Goal: Task Accomplishment & Management: Use online tool/utility

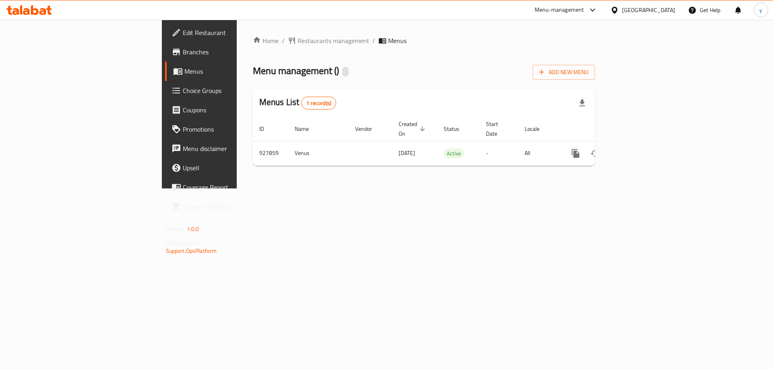
click at [183, 49] on span "Branches" at bounding box center [234, 52] width 102 height 10
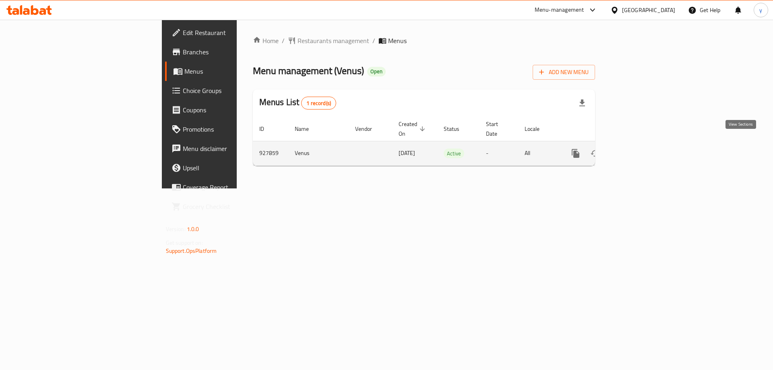
click at [637, 150] on icon "enhanced table" at bounding box center [633, 153] width 7 height 7
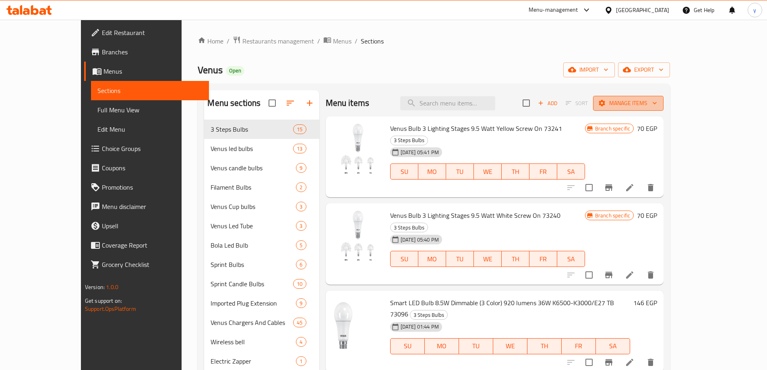
click at [657, 106] on span "Manage items" at bounding box center [628, 103] width 58 height 10
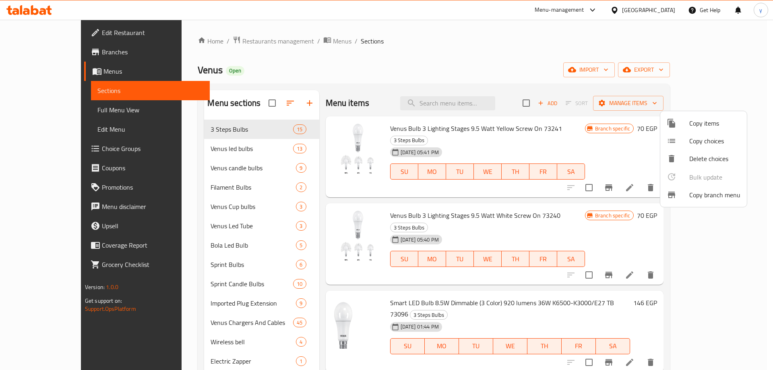
click at [722, 200] on span "Copy branch menu" at bounding box center [714, 195] width 51 height 10
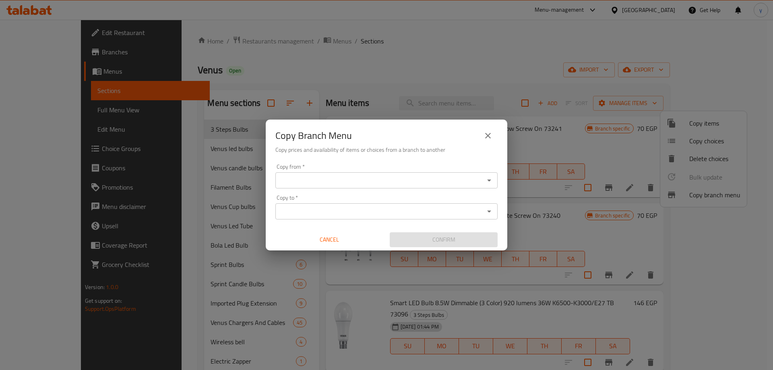
click at [332, 188] on div "Copy from   * Copy from * Copy to   * Copy to * Cancel Confirm" at bounding box center [386, 206] width 241 height 90
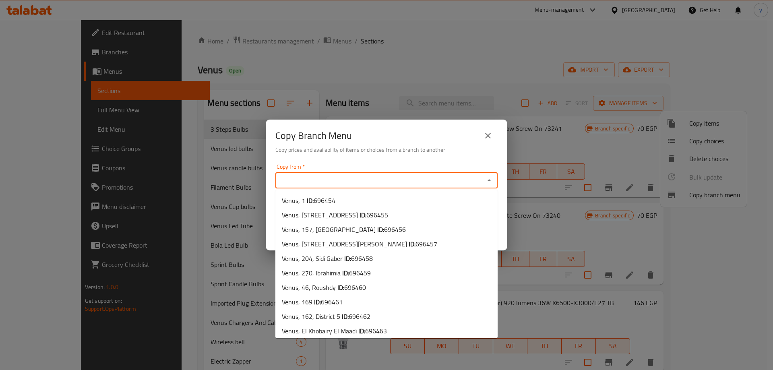
click at [332, 181] on input "Copy from   *" at bounding box center [380, 180] width 204 height 11
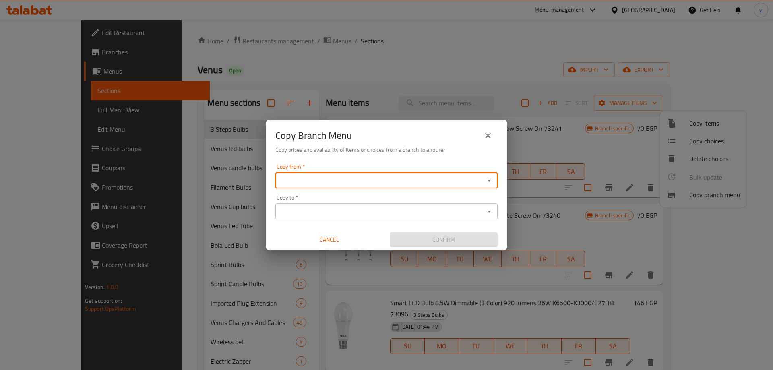
click at [331, 178] on input "Copy from   *" at bounding box center [380, 180] width 204 height 11
type input "h"
type input "ا"
click at [354, 185] on input "Copy from   *" at bounding box center [380, 180] width 204 height 11
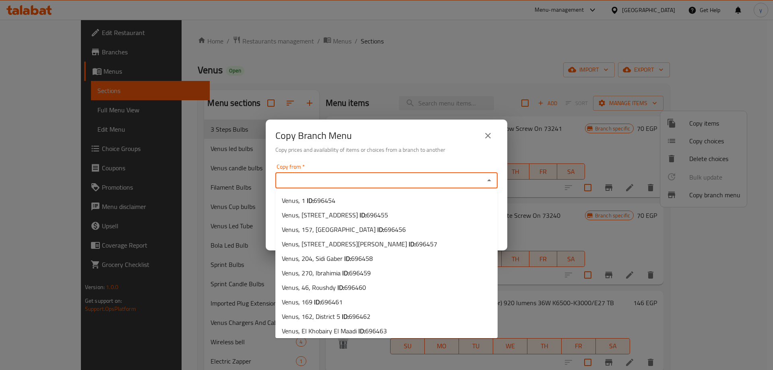
paste input "658823"
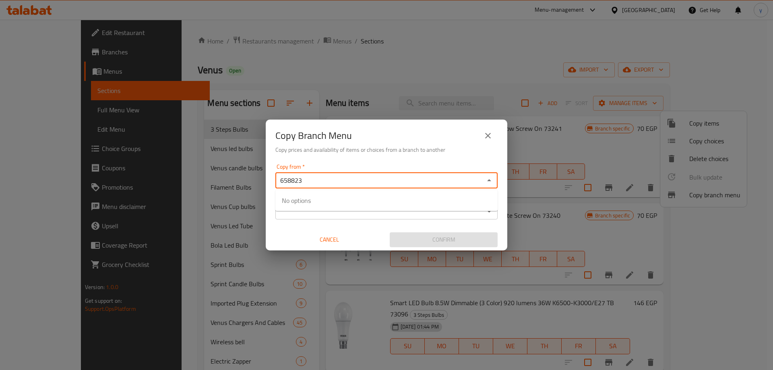
type input "658823"
click at [488, 138] on icon "close" at bounding box center [488, 136] width 10 height 10
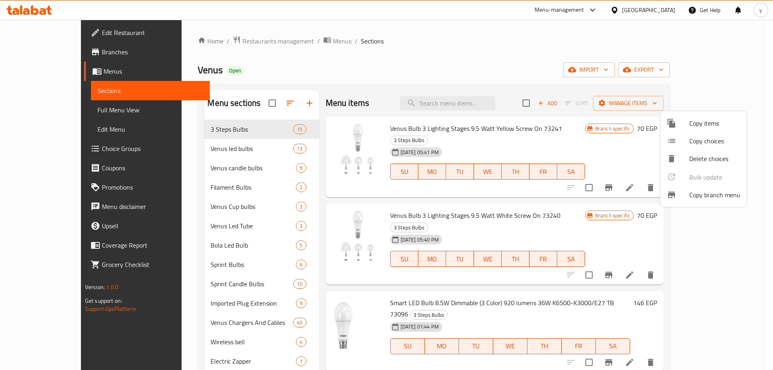
click at [251, 44] on div at bounding box center [386, 185] width 773 height 370
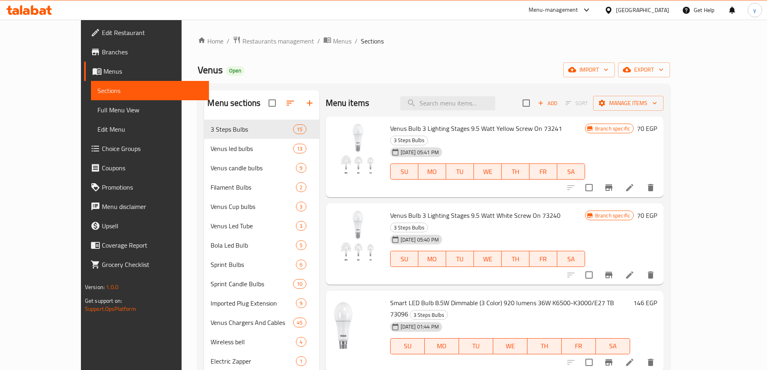
click at [102, 53] on span "Branches" at bounding box center [152, 52] width 101 height 10
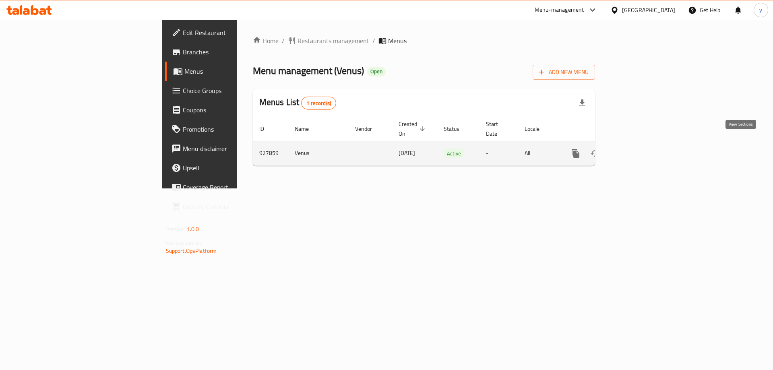
click at [638, 148] on icon "enhanced table" at bounding box center [633, 153] width 10 height 10
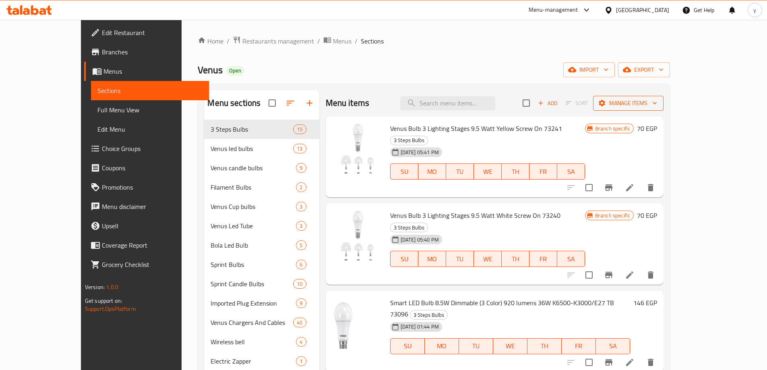
click at [657, 101] on span "Manage items" at bounding box center [628, 103] width 58 height 10
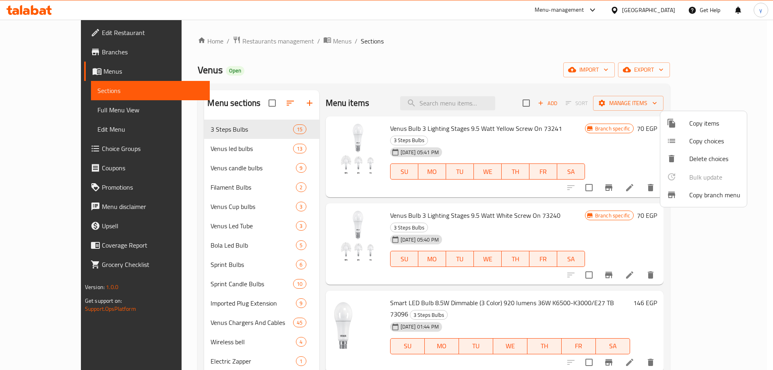
click at [711, 196] on span "Copy branch menu" at bounding box center [714, 195] width 51 height 10
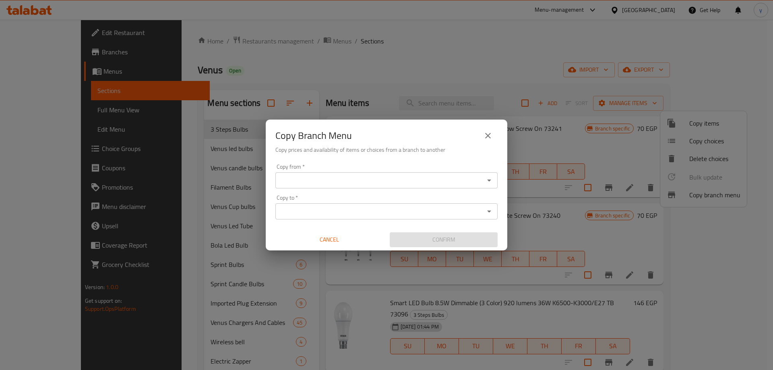
click at [347, 186] on div "Copy from *" at bounding box center [386, 180] width 222 height 16
paste input "VENUS, 42, El Hadara 2"
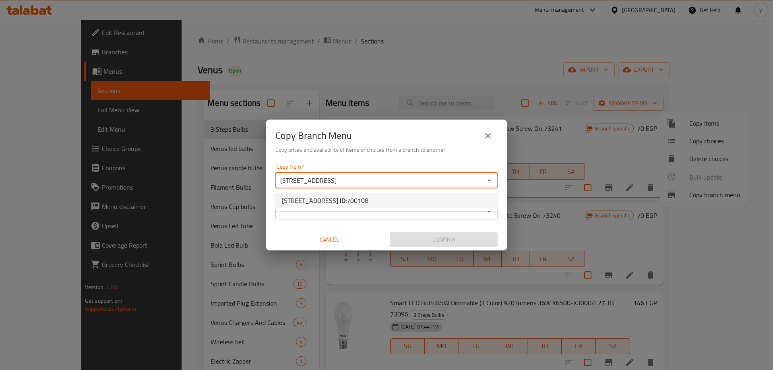
click at [361, 200] on span "700108" at bounding box center [357, 200] width 22 height 12
type input "VENUS, 42, El Hadara 2"
click at [360, 216] on input "Copy to   *" at bounding box center [380, 211] width 204 height 11
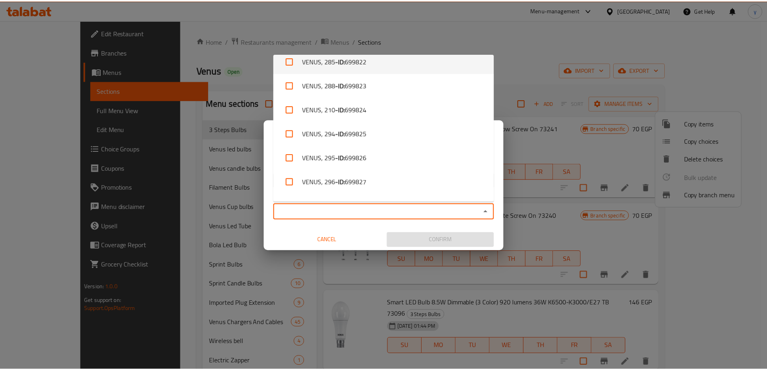
scroll to position [3576, 0]
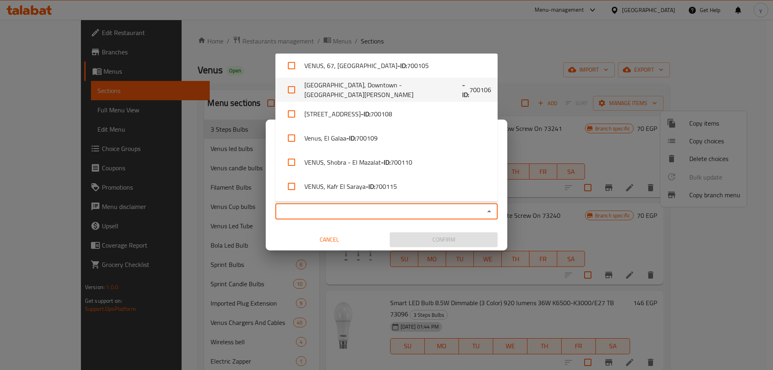
click at [374, 91] on li "VENUS, Downtown - El Sayeda Zeinab - ID: 700106" at bounding box center [386, 90] width 222 height 24
checkbox input "true"
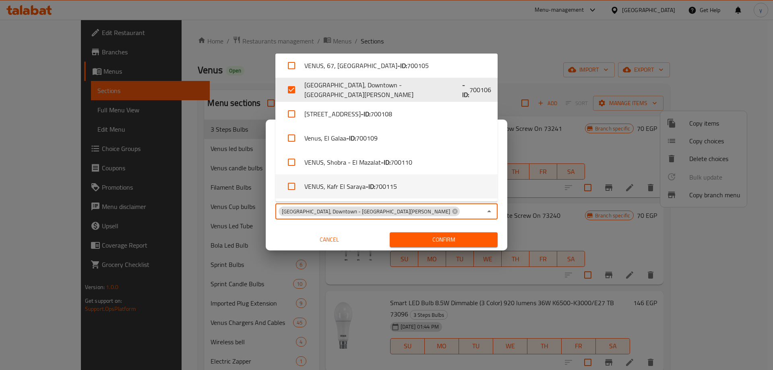
click at [437, 239] on span "Confirm" at bounding box center [443, 240] width 95 height 10
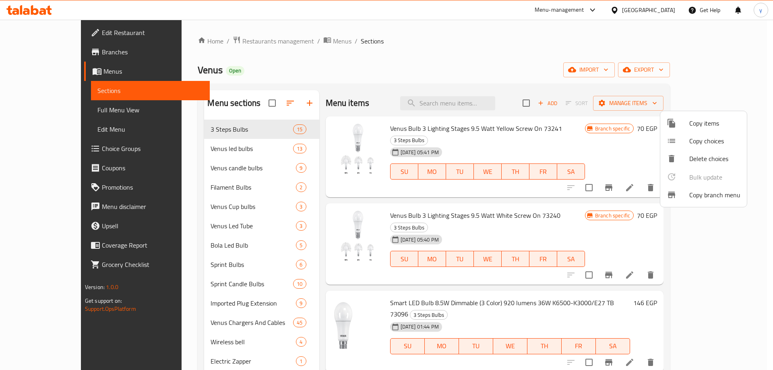
click at [49, 55] on div at bounding box center [386, 185] width 773 height 370
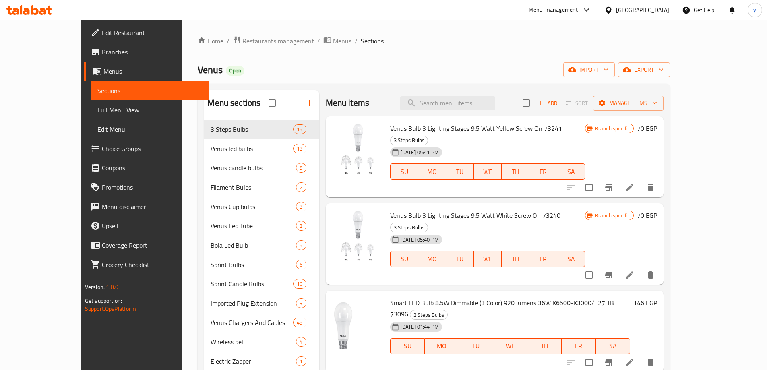
click at [102, 56] on span "Branches" at bounding box center [152, 52] width 101 height 10
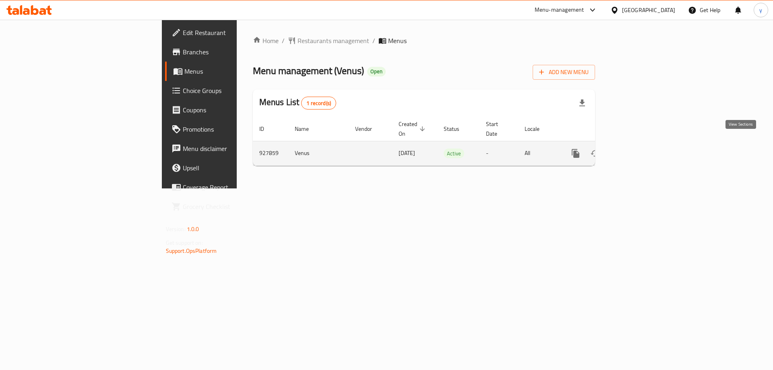
click at [638, 148] on icon "enhanced table" at bounding box center [633, 153] width 10 height 10
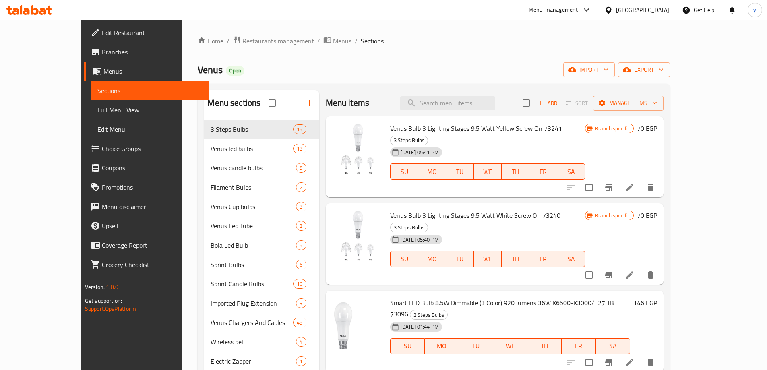
click at [663, 112] on div "Menu items Add Sort Manage items" at bounding box center [495, 103] width 338 height 26
click at [657, 106] on span "Manage items" at bounding box center [628, 103] width 58 height 10
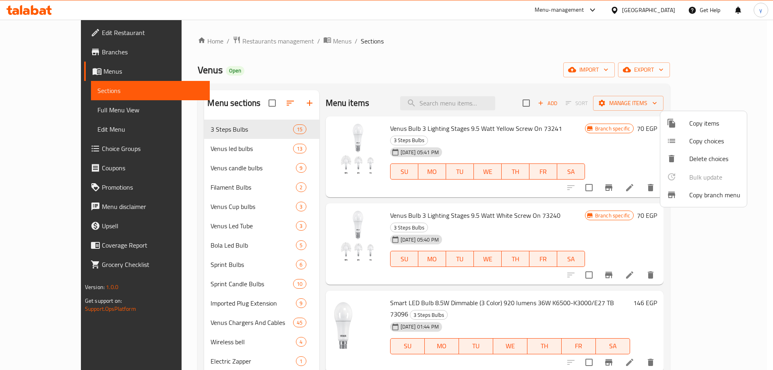
click at [706, 197] on span "Copy branch menu" at bounding box center [714, 195] width 51 height 10
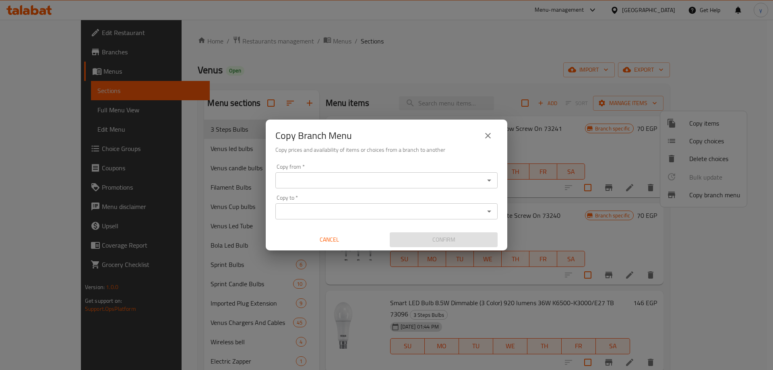
click at [362, 173] on div "Copy from *" at bounding box center [386, 180] width 222 height 16
click at [409, 218] on div "Copy to *" at bounding box center [386, 211] width 222 height 16
